Goal: Task Accomplishment & Management: Use online tool/utility

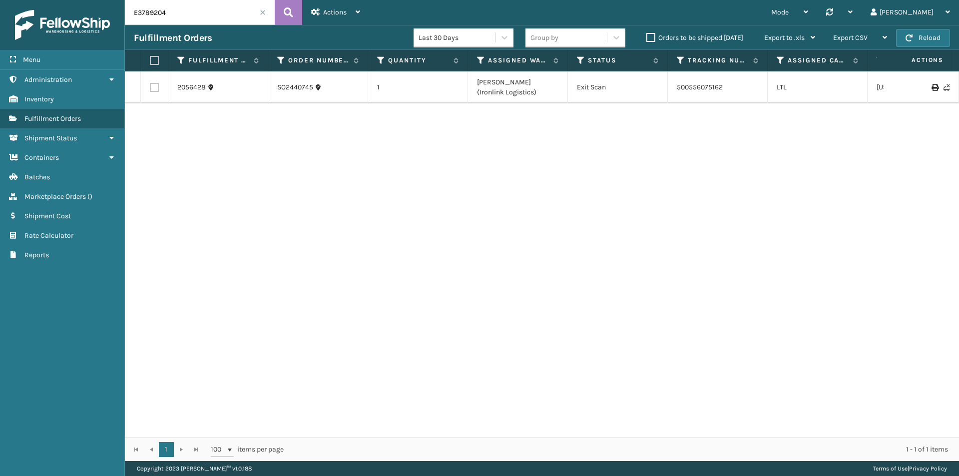
click at [261, 12] on span at bounding box center [263, 12] width 6 height 6
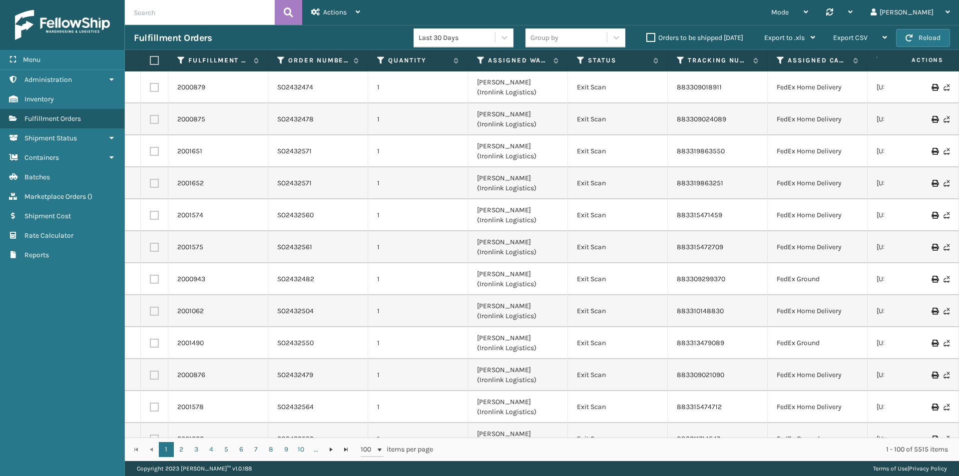
click at [313, 9] on icon at bounding box center [315, 11] width 9 height 7
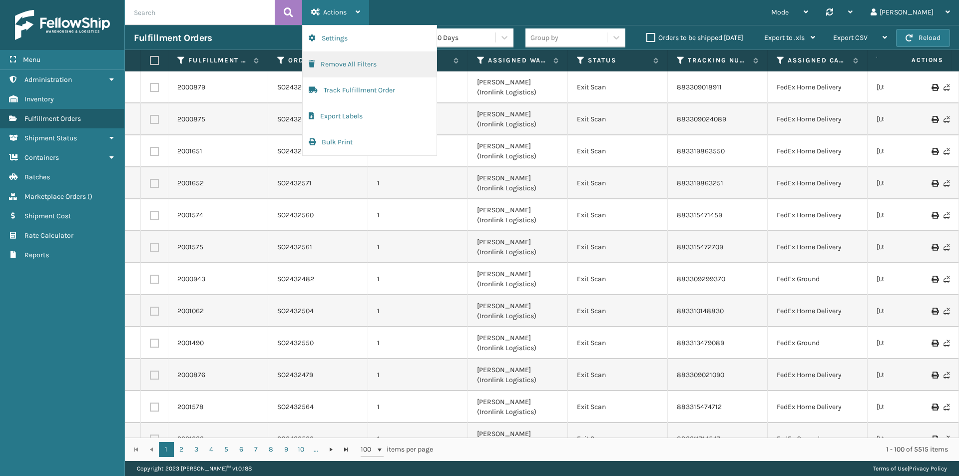
click at [363, 59] on button "Remove All Filters" at bounding box center [370, 64] width 134 height 26
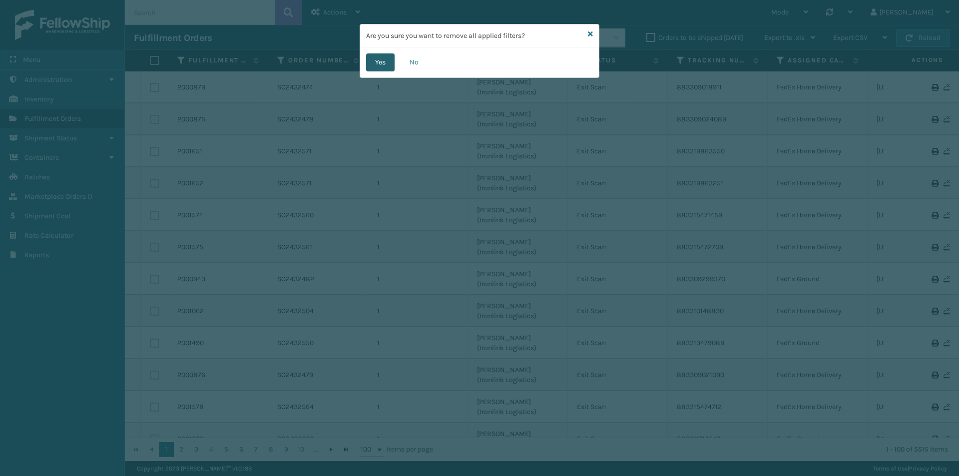
click at [385, 62] on button "Yes" at bounding box center [380, 62] width 28 height 18
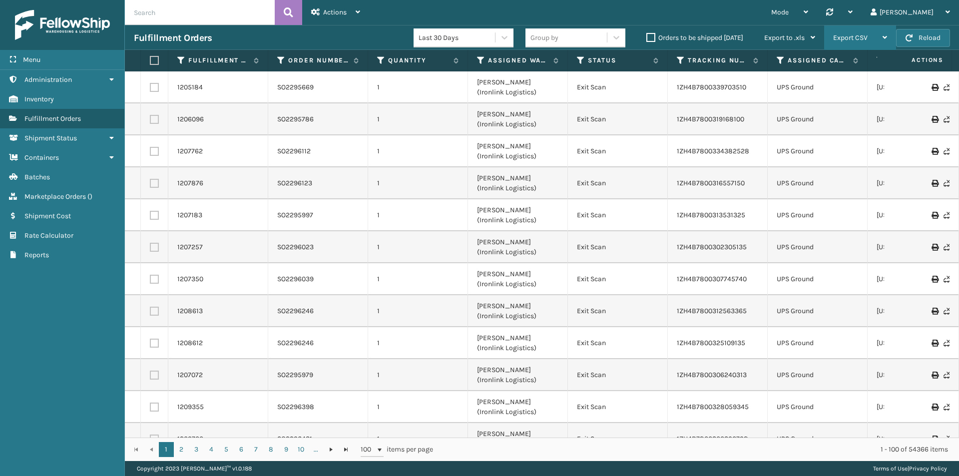
click at [834, 38] on span "Export CSV" at bounding box center [851, 37] width 34 height 8
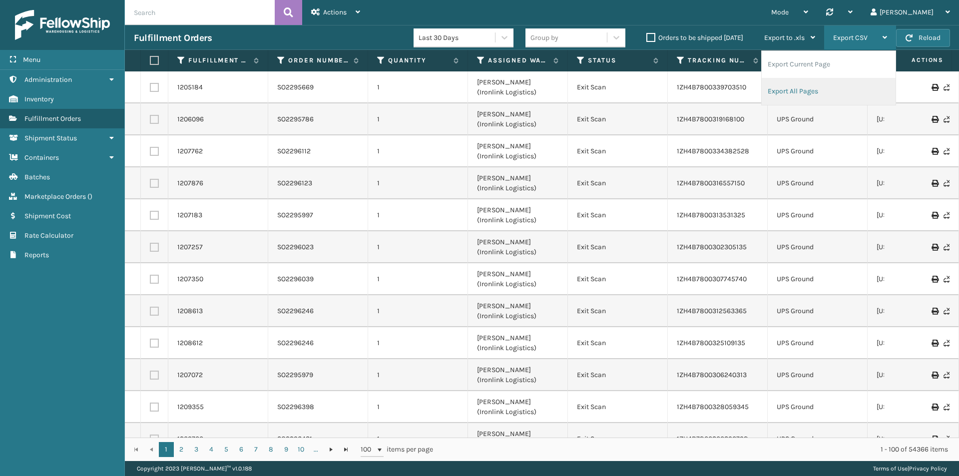
click at [801, 96] on li "Export All Pages" at bounding box center [829, 91] width 134 height 27
